Goal: Check status: Check status

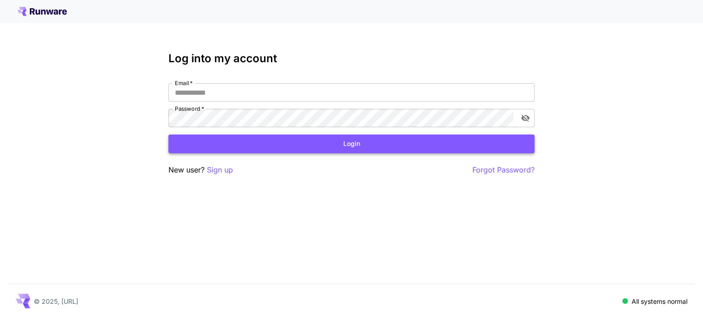
type input "**********"
click at [286, 142] on button "Login" at bounding box center [351, 144] width 366 height 19
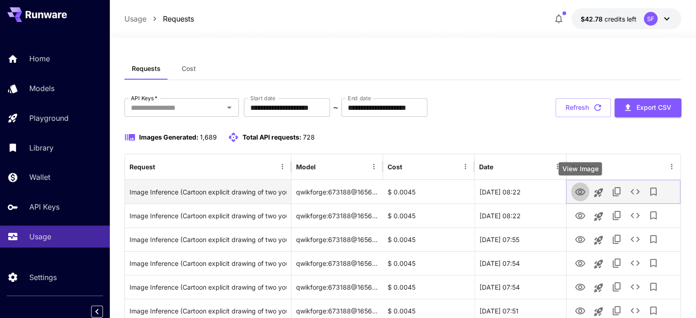
click at [578, 194] on icon "View Image" at bounding box center [580, 192] width 10 height 7
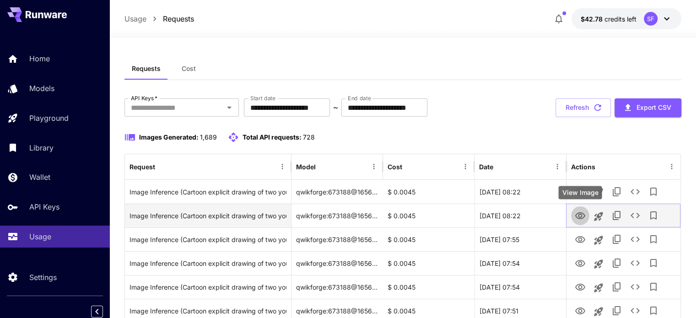
click at [579, 213] on icon "View Image" at bounding box center [580, 215] width 10 height 7
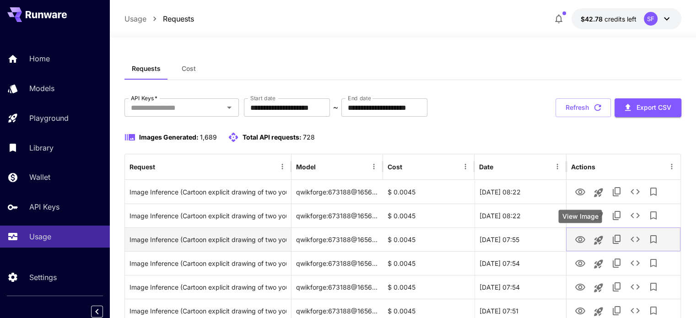
click at [582, 239] on icon "View Image" at bounding box center [580, 239] width 11 height 11
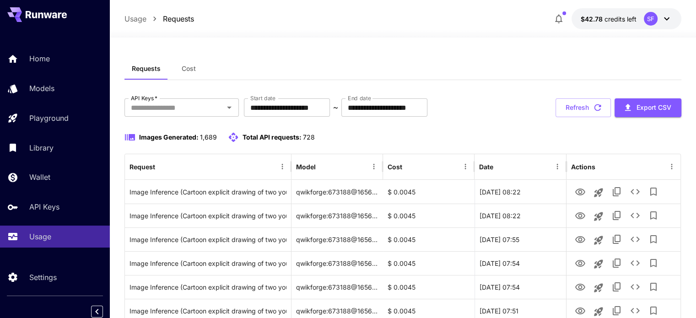
drag, startPoint x: 582, startPoint y: 108, endPoint x: 570, endPoint y: 172, distance: 66.0
click at [582, 107] on button "Refresh" at bounding box center [582, 107] width 55 height 19
click at [589, 112] on button "Refresh" at bounding box center [582, 107] width 55 height 19
click at [578, 108] on button "Refresh" at bounding box center [582, 107] width 55 height 19
click at [583, 106] on button "Refresh" at bounding box center [582, 107] width 55 height 19
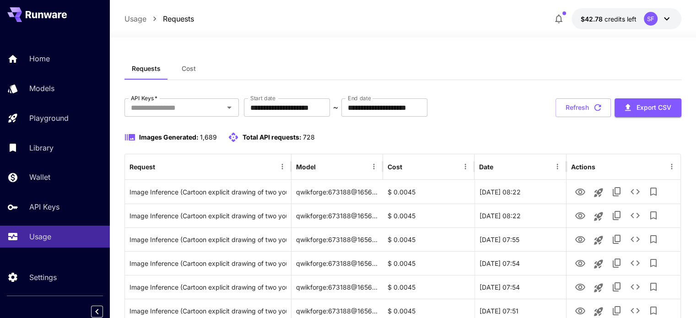
click at [582, 106] on button "Refresh" at bounding box center [582, 107] width 55 height 19
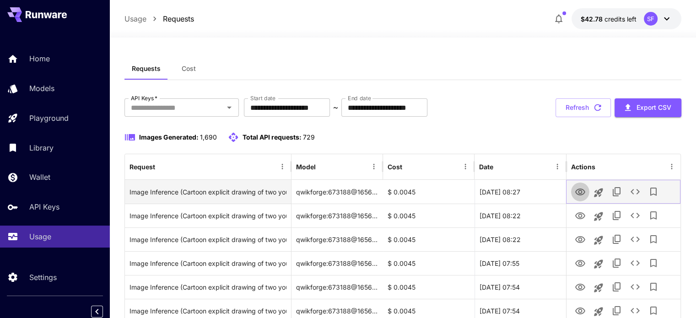
click at [578, 189] on icon "View Image" at bounding box center [580, 192] width 11 height 11
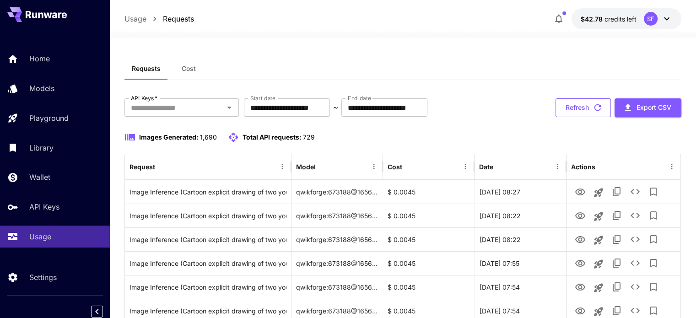
click at [588, 111] on button "Refresh" at bounding box center [582, 107] width 55 height 19
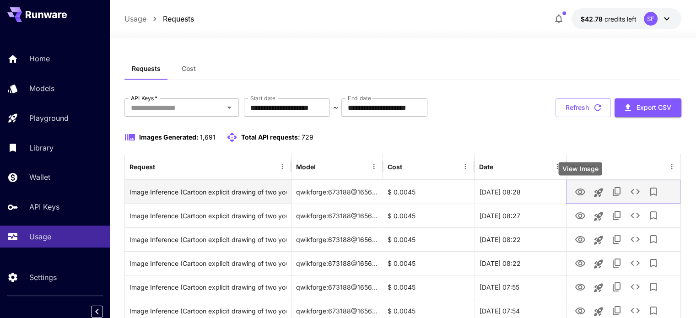
click at [580, 191] on icon "View Image" at bounding box center [580, 192] width 11 height 11
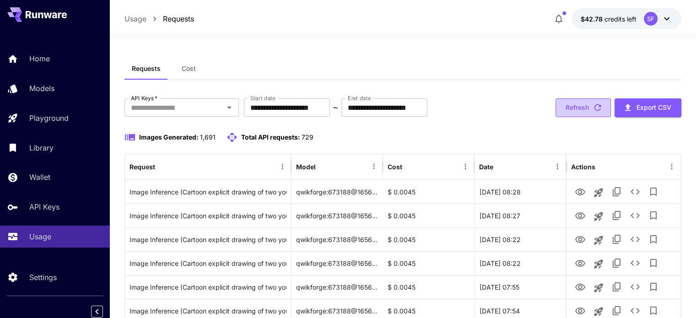
click at [573, 108] on button "Refresh" at bounding box center [582, 107] width 55 height 19
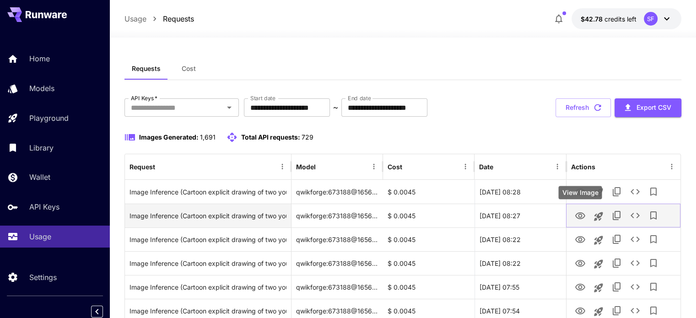
click at [582, 214] on icon "View Image" at bounding box center [580, 215] width 10 height 7
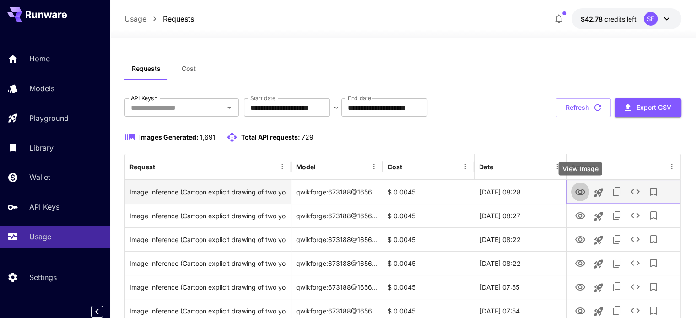
click at [576, 194] on icon "View Image" at bounding box center [580, 192] width 11 height 11
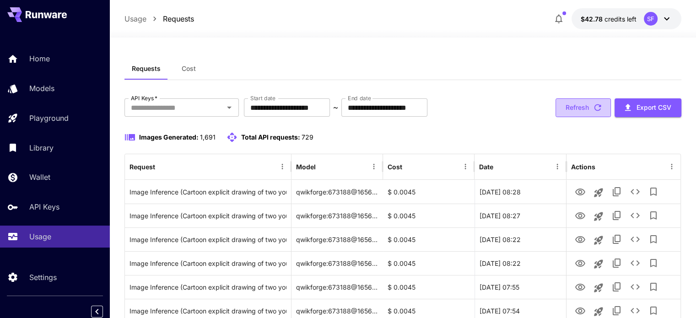
click at [576, 109] on button "Refresh" at bounding box center [582, 107] width 55 height 19
click at [573, 112] on button "Refresh" at bounding box center [582, 107] width 55 height 19
click at [586, 109] on button "Refresh" at bounding box center [582, 107] width 55 height 19
drag, startPoint x: 577, startPoint y: 106, endPoint x: 320, endPoint y: 87, distance: 258.3
click at [577, 105] on button "Refresh" at bounding box center [582, 107] width 55 height 19
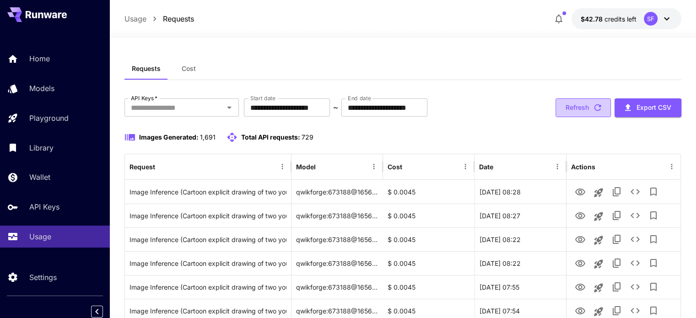
click at [577, 102] on button "Refresh" at bounding box center [582, 107] width 55 height 19
click at [577, 114] on button "Refresh" at bounding box center [582, 107] width 55 height 19
click at [593, 108] on icon "button" at bounding box center [598, 107] width 10 height 10
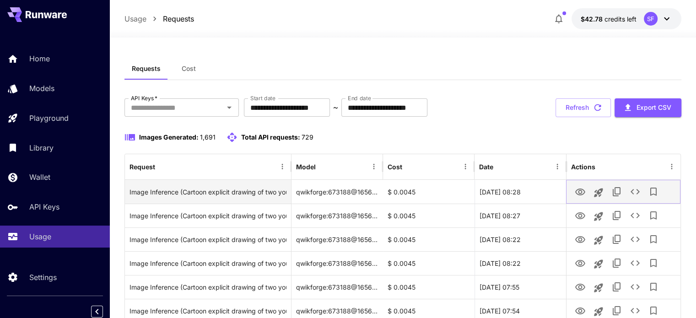
click at [577, 194] on icon "View Image" at bounding box center [580, 192] width 11 height 11
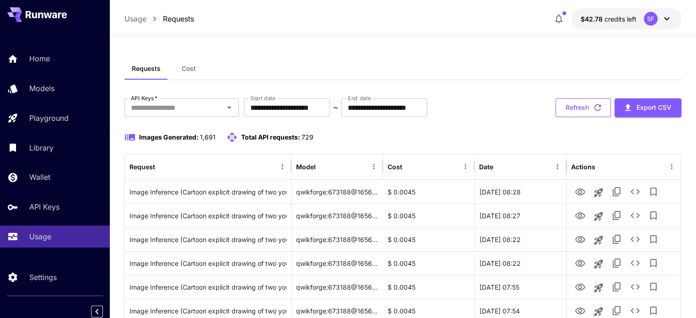
click at [570, 105] on button "Refresh" at bounding box center [582, 107] width 55 height 19
click at [570, 107] on button "Refresh" at bounding box center [582, 107] width 55 height 19
click at [583, 104] on button "Refresh" at bounding box center [582, 107] width 55 height 19
click at [588, 109] on button "Refresh" at bounding box center [582, 107] width 55 height 19
click at [571, 109] on button "Refresh" at bounding box center [582, 107] width 55 height 19
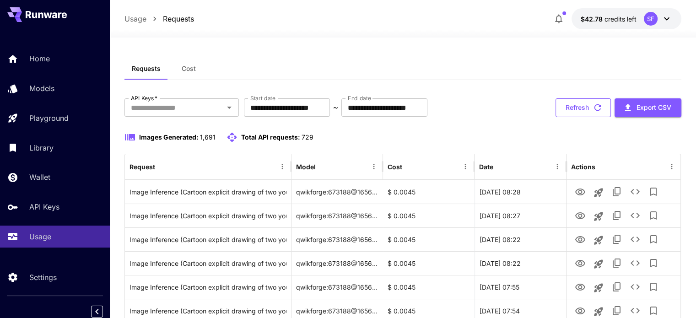
click at [581, 109] on button "Refresh" at bounding box center [582, 107] width 55 height 19
click at [596, 109] on icon "button" at bounding box center [598, 107] width 10 height 10
click at [595, 108] on icon "button" at bounding box center [598, 107] width 10 height 10
click at [567, 109] on button "Refresh" at bounding box center [582, 107] width 55 height 19
click at [577, 107] on button "Refresh" at bounding box center [582, 107] width 55 height 19
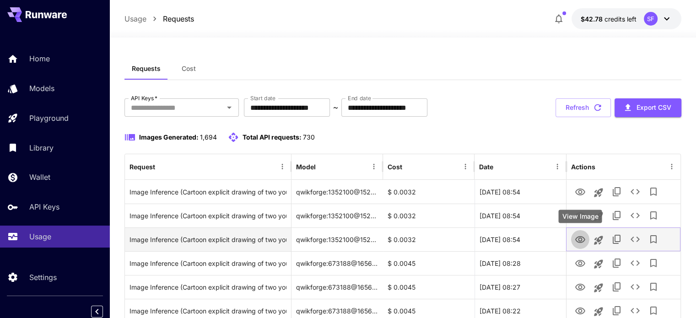
click at [580, 240] on icon "View Image" at bounding box center [580, 239] width 11 height 11
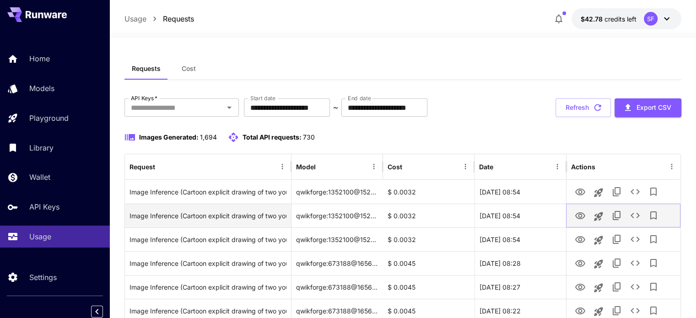
click at [580, 216] on icon "View Image" at bounding box center [580, 215] width 11 height 11
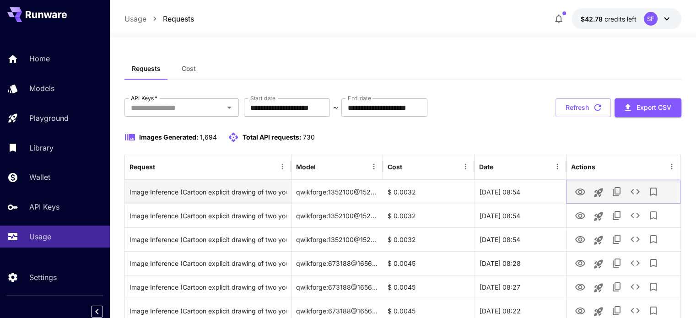
click at [576, 195] on icon "View Image" at bounding box center [580, 192] width 11 height 11
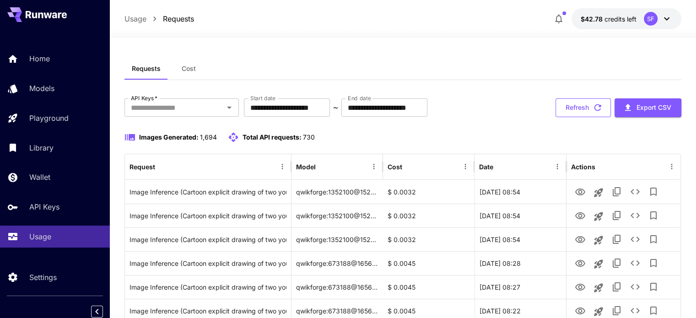
click at [581, 103] on button "Refresh" at bounding box center [582, 107] width 55 height 19
click at [575, 108] on button "Refresh" at bounding box center [582, 107] width 55 height 19
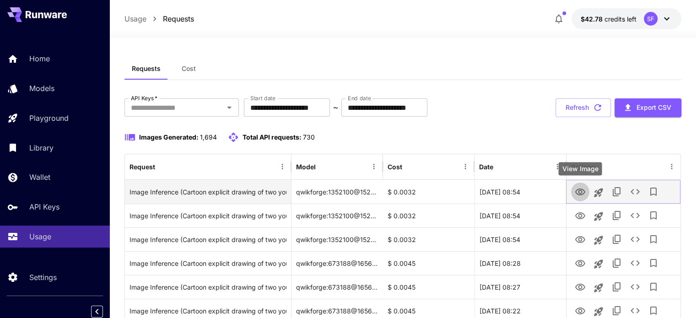
click at [580, 190] on icon "View Image" at bounding box center [580, 192] width 10 height 7
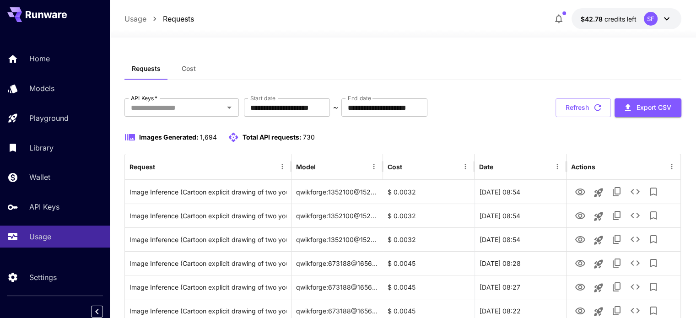
drag, startPoint x: 567, startPoint y: 100, endPoint x: 514, endPoint y: 87, distance: 54.5
click at [566, 100] on button "Refresh" at bounding box center [582, 107] width 55 height 19
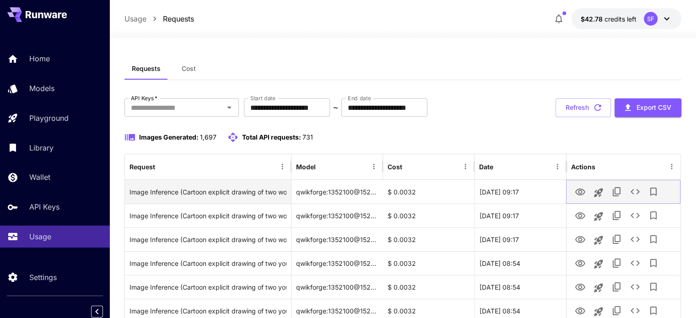
click at [580, 189] on icon "View Image" at bounding box center [580, 192] width 11 height 11
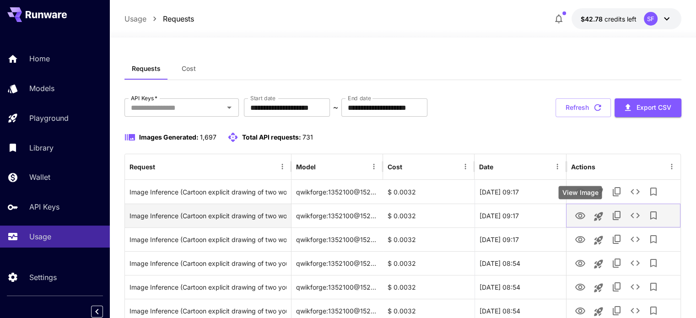
click at [576, 215] on icon "View Image" at bounding box center [580, 215] width 11 height 11
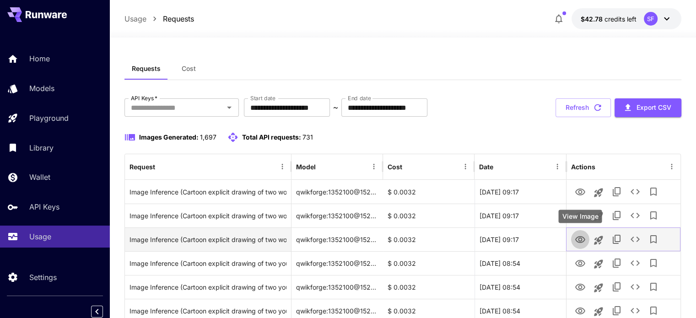
click at [582, 241] on icon "View Image" at bounding box center [580, 239] width 10 height 7
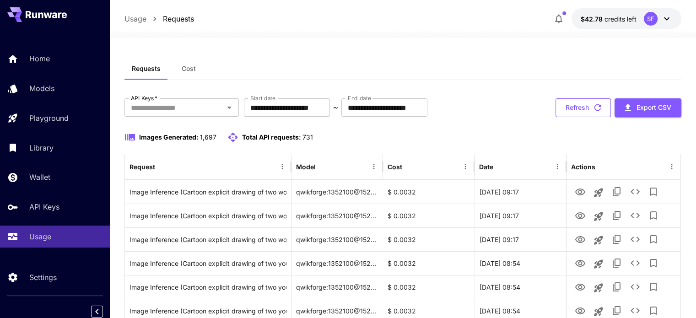
click at [585, 106] on button "Refresh" at bounding box center [582, 107] width 55 height 19
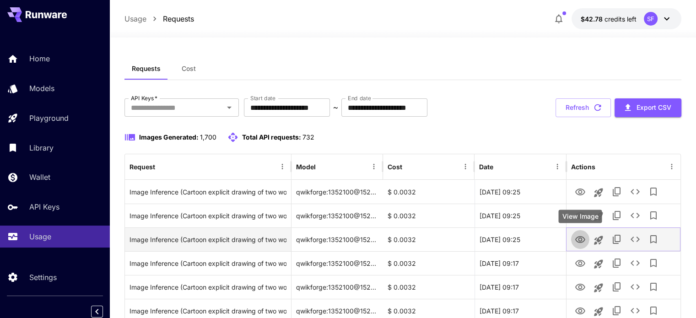
click at [578, 235] on icon "View Image" at bounding box center [580, 239] width 11 height 11
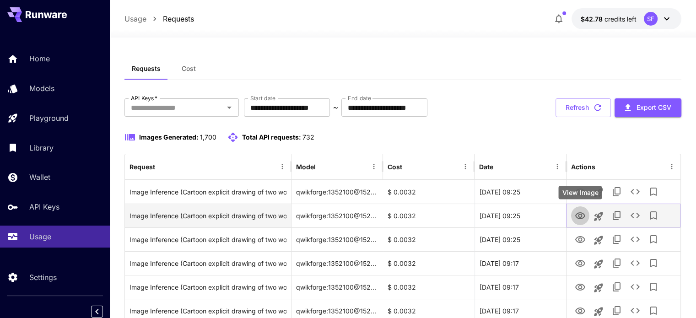
click at [578, 214] on icon "View Image" at bounding box center [580, 215] width 10 height 7
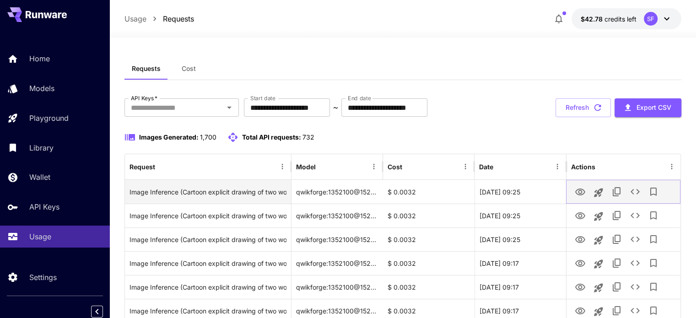
click at [577, 194] on icon "View Image" at bounding box center [580, 192] width 11 height 11
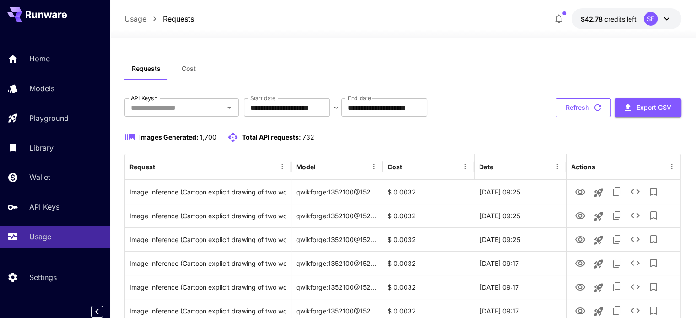
click at [574, 106] on button "Refresh" at bounding box center [582, 107] width 55 height 19
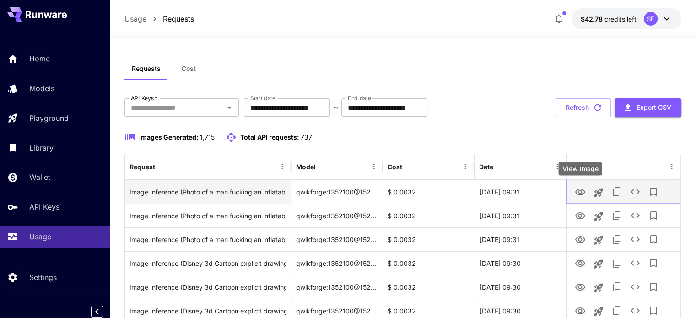
click at [578, 191] on icon "View Image" at bounding box center [580, 192] width 11 height 11
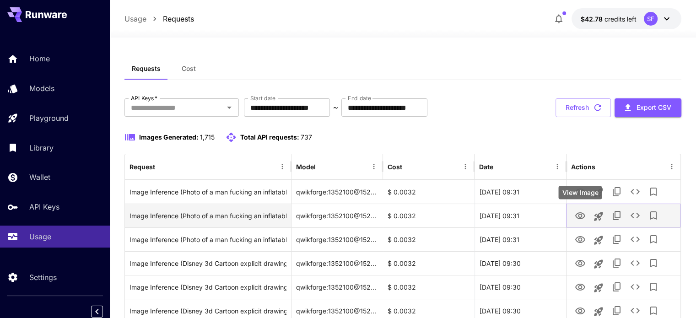
click at [579, 215] on icon "View Image" at bounding box center [580, 215] width 11 height 11
